Goal: Task Accomplishment & Management: Manage account settings

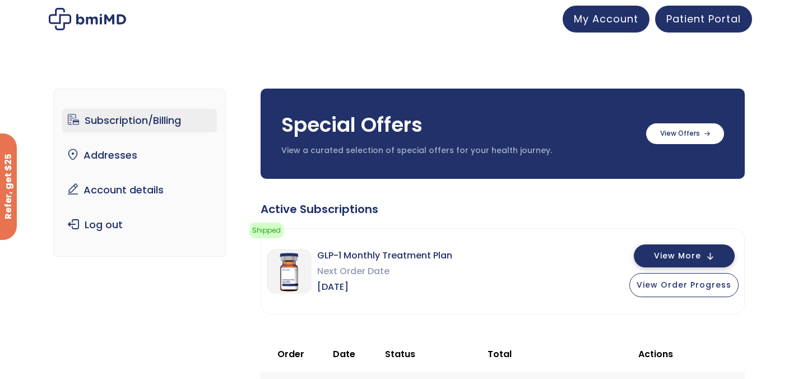
click at [712, 262] on button "View More" at bounding box center [684, 255] width 101 height 23
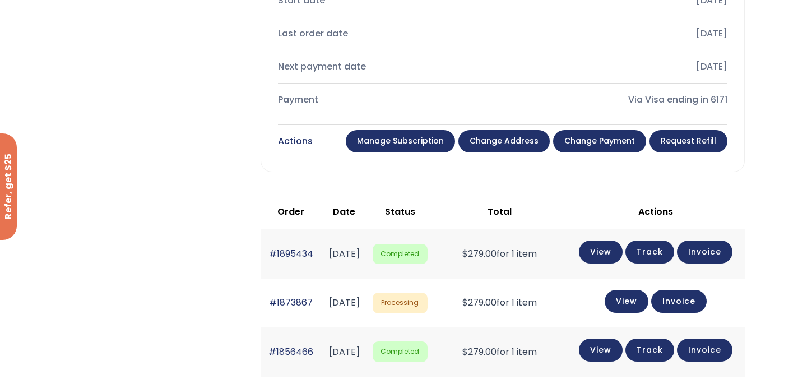
scroll to position [541, 0]
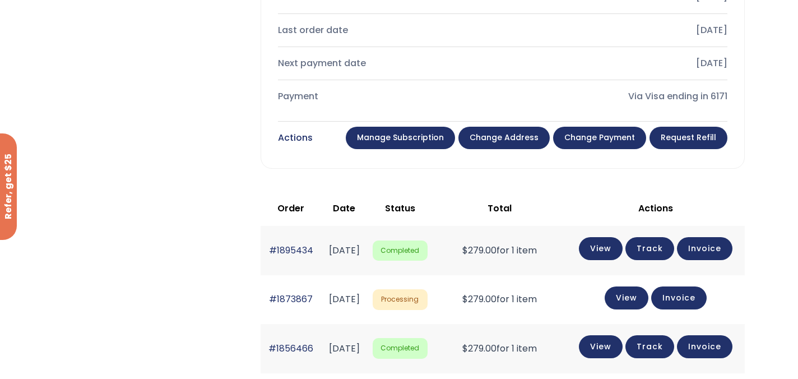
click at [434, 132] on link "Manage Subscription" at bounding box center [400, 138] width 109 height 22
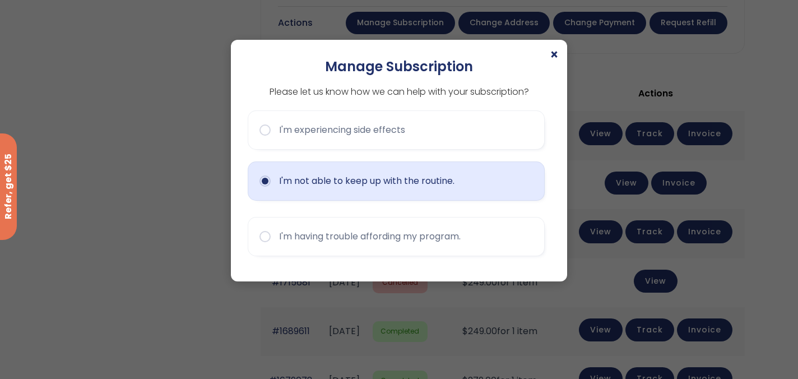
scroll to position [657, 0]
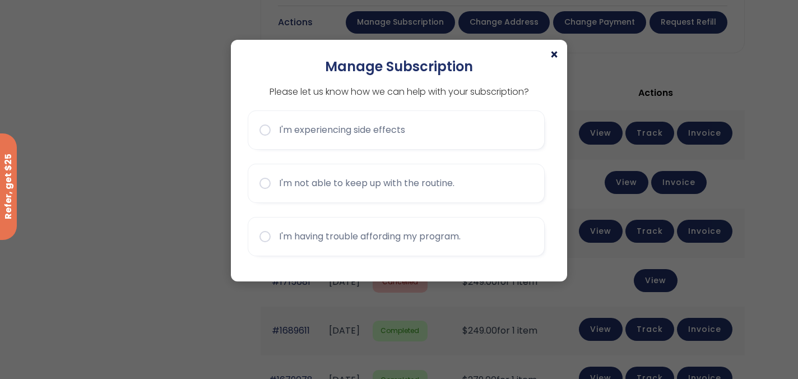
click at [552, 49] on span "×" at bounding box center [554, 54] width 9 height 13
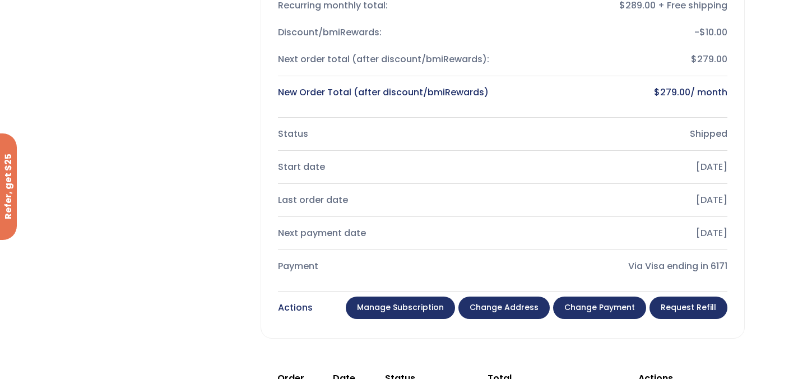
scroll to position [0, 0]
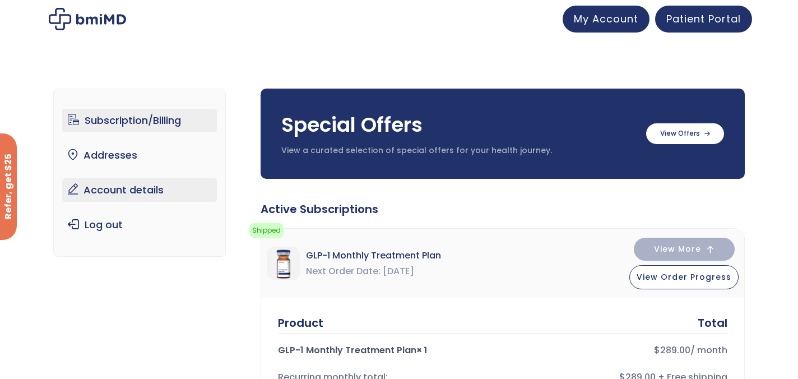
click at [124, 188] on link "Account details" at bounding box center [139, 190] width 155 height 24
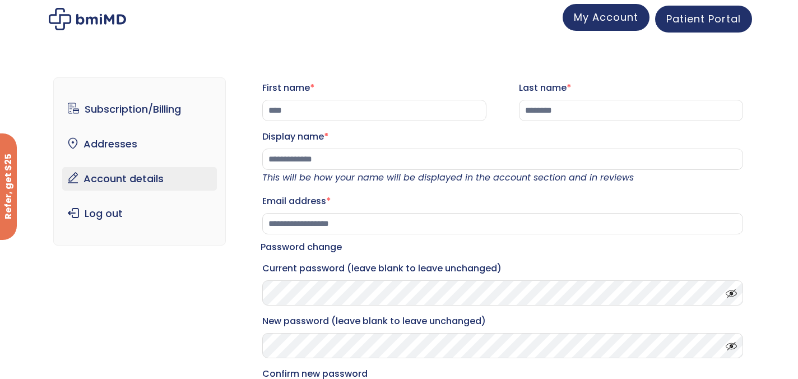
click at [622, 16] on span "My Account" at bounding box center [606, 17] width 64 height 14
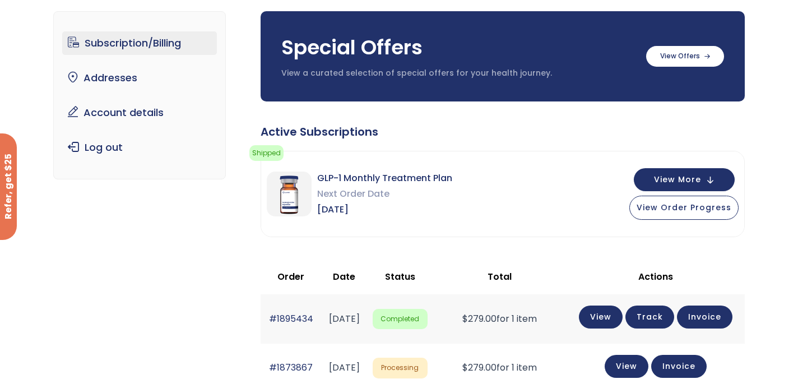
scroll to position [79, 0]
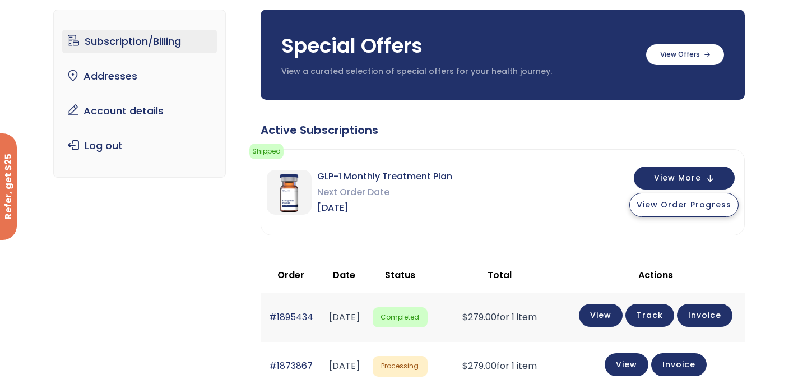
click at [680, 204] on span "View Order Progress" at bounding box center [683, 204] width 95 height 11
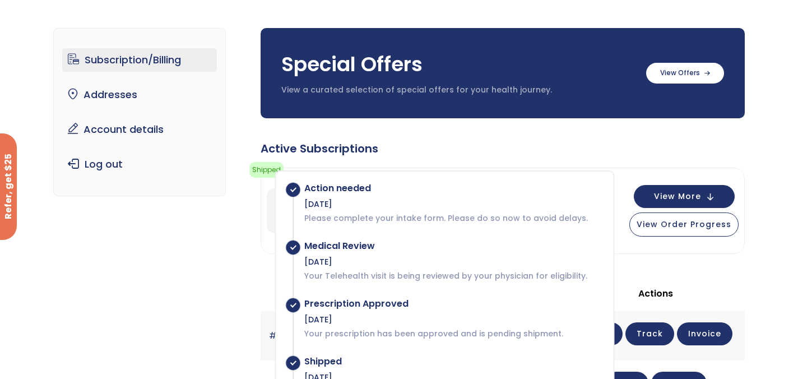
scroll to position [43, 0]
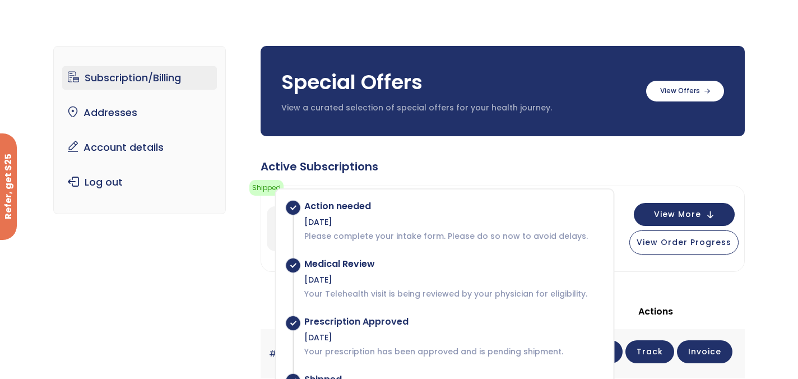
click at [140, 75] on link "Subscription/Billing" at bounding box center [139, 78] width 155 height 24
